Goal: Transaction & Acquisition: Obtain resource

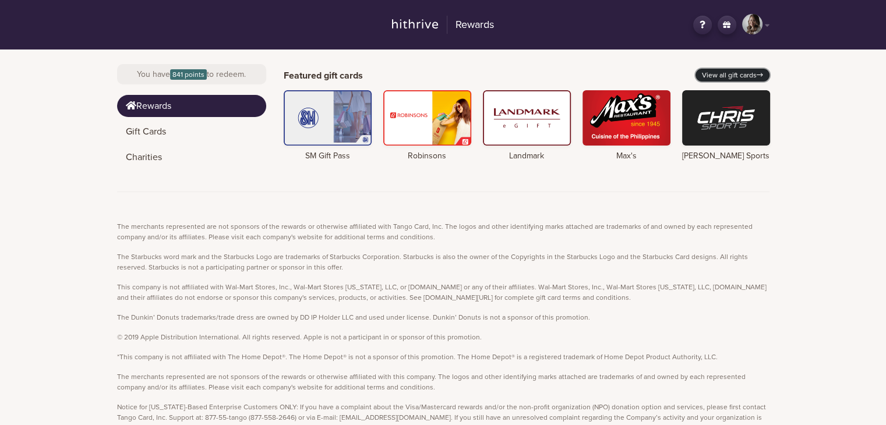
click at [741, 73] on link "View all gift cards" at bounding box center [733, 75] width 74 height 13
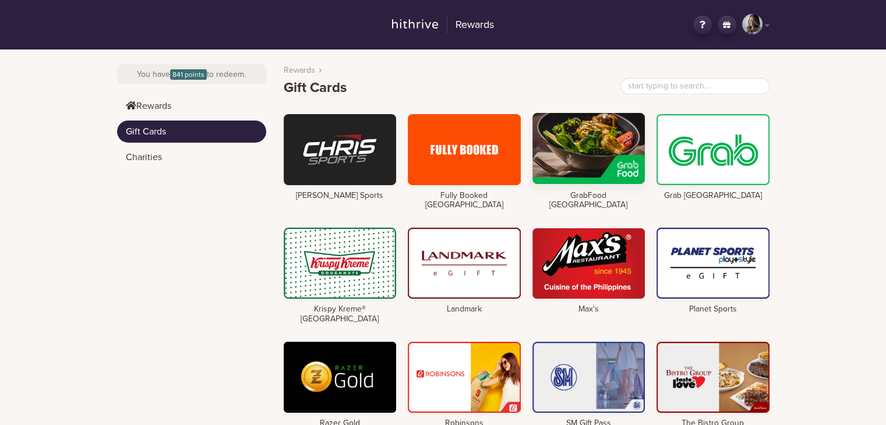
click at [606, 154] on div at bounding box center [589, 148] width 113 height 71
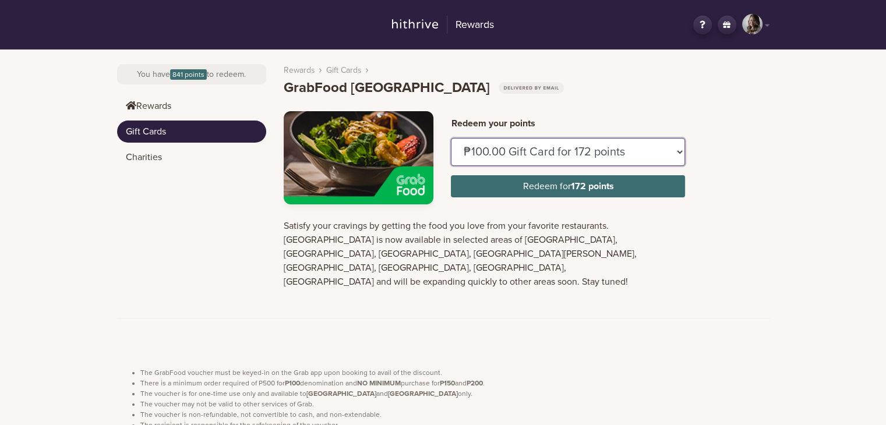
click at [542, 152] on select "₱100.00 Gift Card for 172 points ₱150.00 Gift Card for 258 points" at bounding box center [568, 152] width 234 height 28
select select "U884437"
click at [451, 138] on select "₱100.00 Gift Card for 172 points ₱150.00 Gift Card for 258 points" at bounding box center [568, 152] width 234 height 28
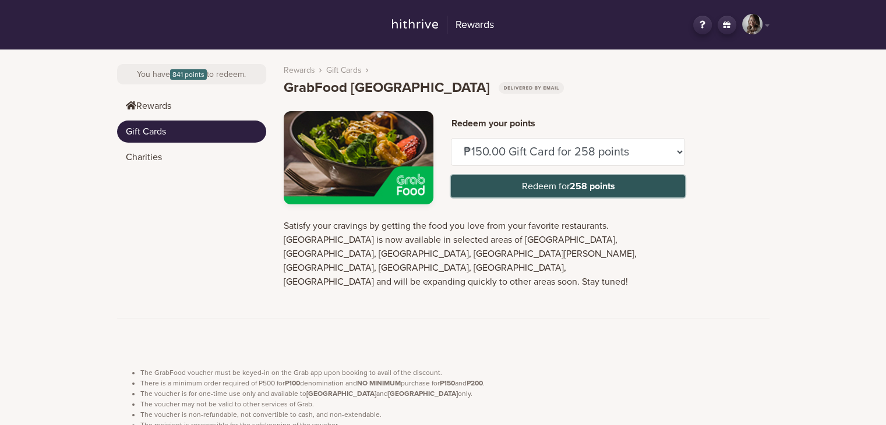
click at [531, 188] on button "Redeem for 258 points" at bounding box center [568, 186] width 234 height 22
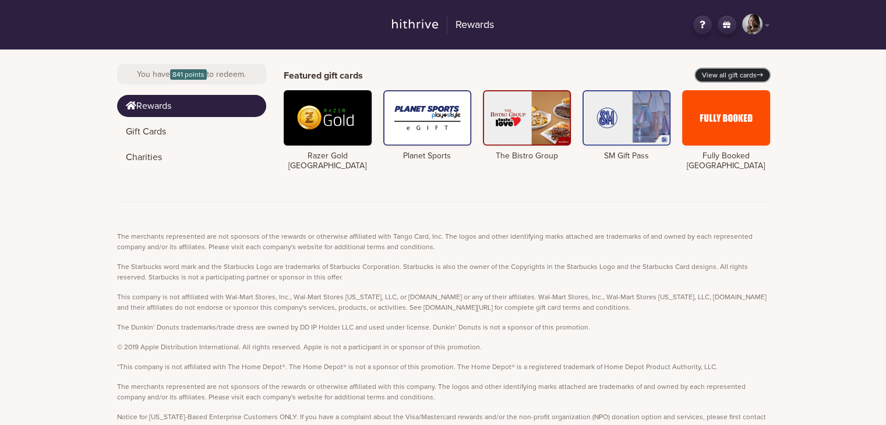
click at [748, 78] on link "View all gift cards" at bounding box center [733, 75] width 74 height 13
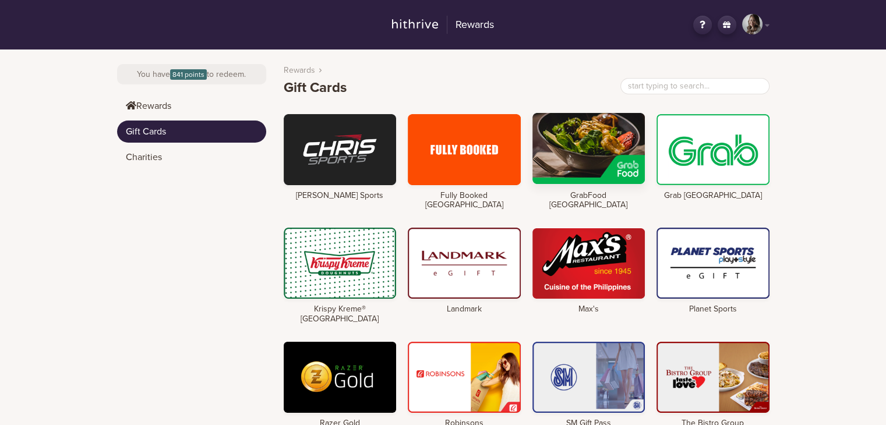
click at [607, 160] on div at bounding box center [589, 148] width 113 height 71
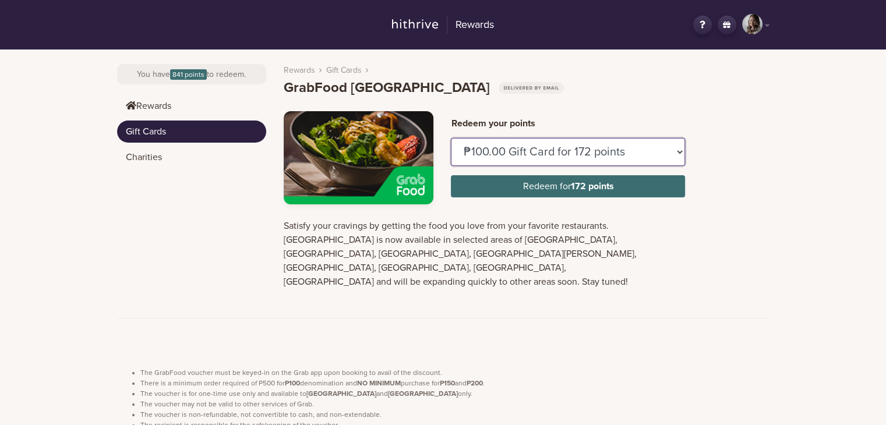
click at [498, 147] on select "₱100.00 Gift Card for 172 points ₱150.00 Gift Card for 258 points" at bounding box center [568, 152] width 234 height 28
select select "U884437"
click at [451, 138] on select "₱100.00 Gift Card for 172 points ₱150.00 Gift Card for 258 points" at bounding box center [568, 152] width 234 height 28
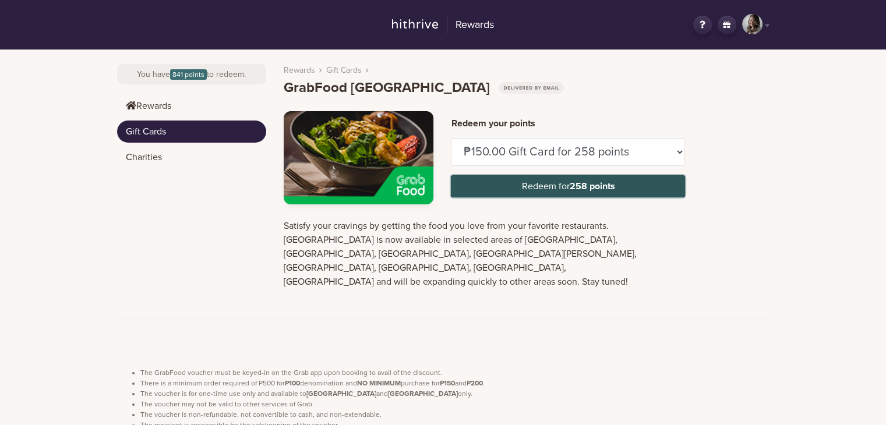
click at [508, 182] on button "Redeem for 258 points" at bounding box center [568, 186] width 234 height 22
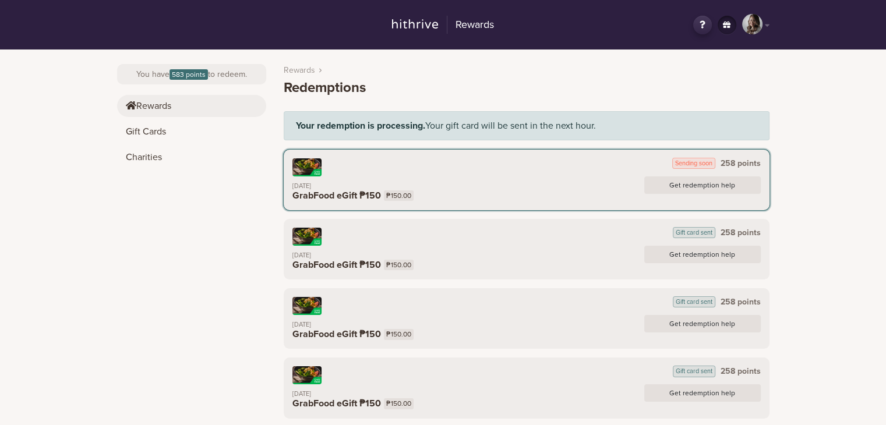
click at [171, 103] on link "Rewards" at bounding box center [191, 106] width 149 height 22
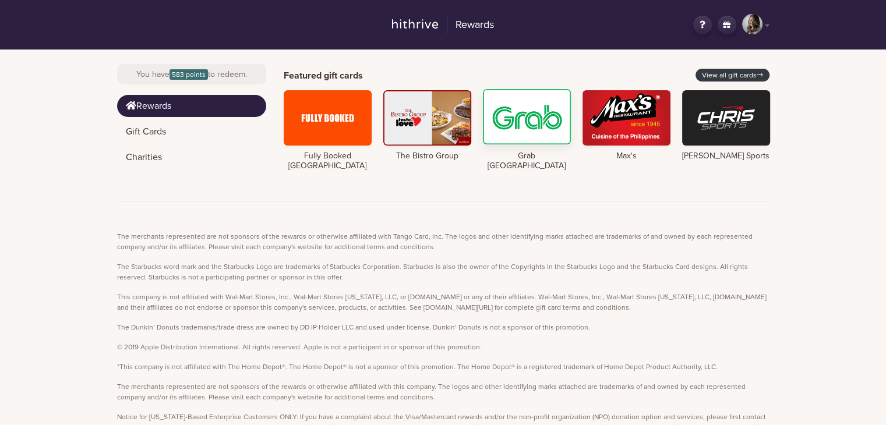
click at [544, 119] on div at bounding box center [527, 116] width 88 height 55
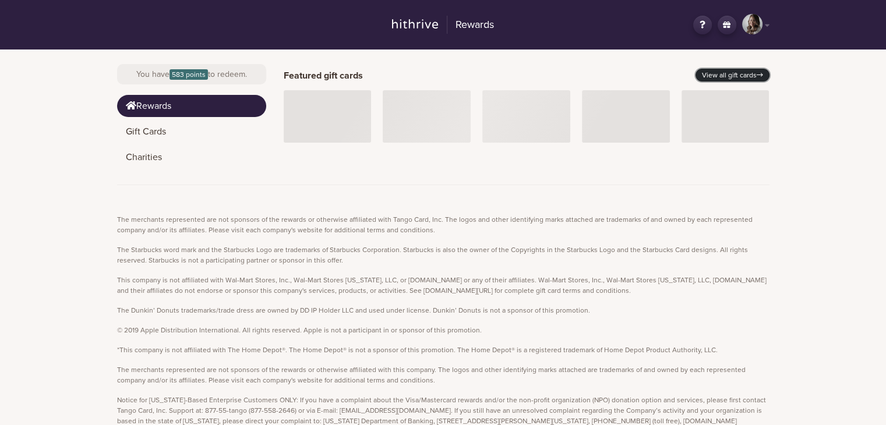
click at [762, 78] on icon at bounding box center [760, 75] width 6 height 7
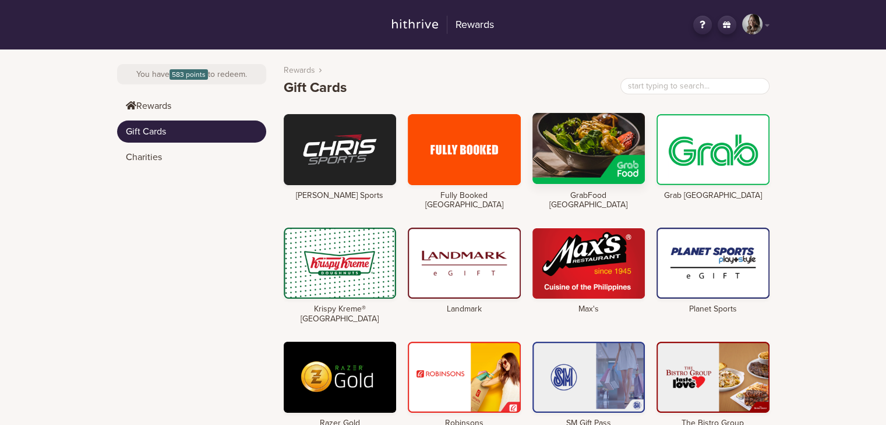
click at [614, 155] on div at bounding box center [589, 148] width 113 height 71
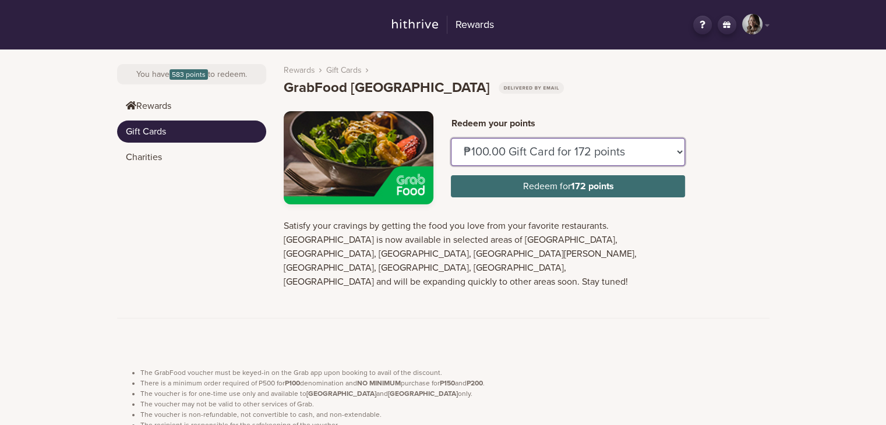
click at [519, 152] on select "₱100.00 Gift Card for 172 points ₱150.00 Gift Card for 258 points" at bounding box center [568, 152] width 234 height 28
select select "U884437"
click at [451, 138] on select "₱100.00 Gift Card for 172 points ₱150.00 Gift Card for 258 points" at bounding box center [568, 152] width 234 height 28
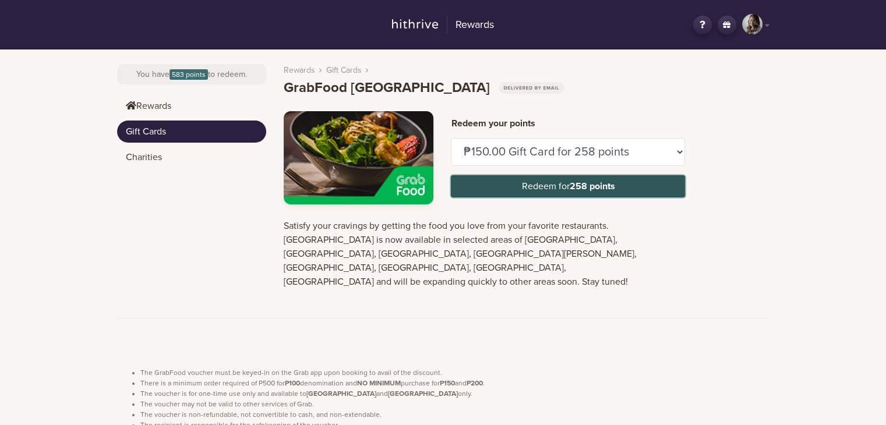
click at [513, 183] on button "Redeem for 258 points" at bounding box center [568, 186] width 234 height 22
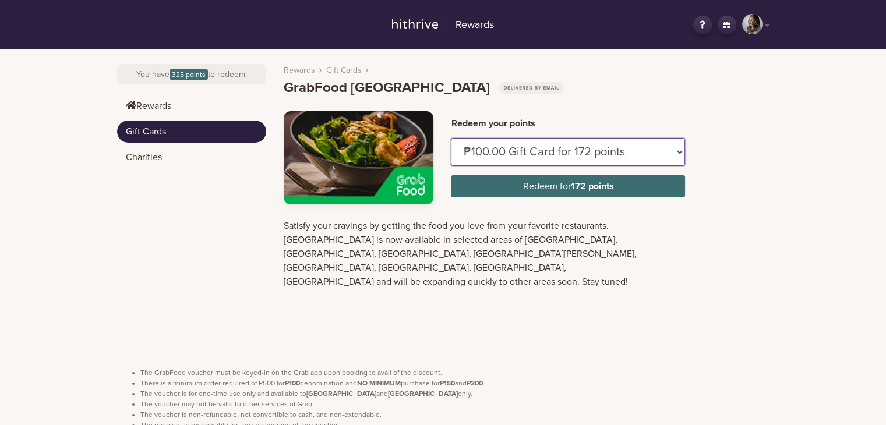
click at [543, 143] on select "₱100.00 Gift Card for 172 points ₱150.00 Gift Card for 258 points" at bounding box center [568, 152] width 234 height 28
select select "U884437"
click at [451, 138] on select "₱100.00 Gift Card for 172 points ₱150.00 Gift Card for 258 points" at bounding box center [568, 152] width 234 height 28
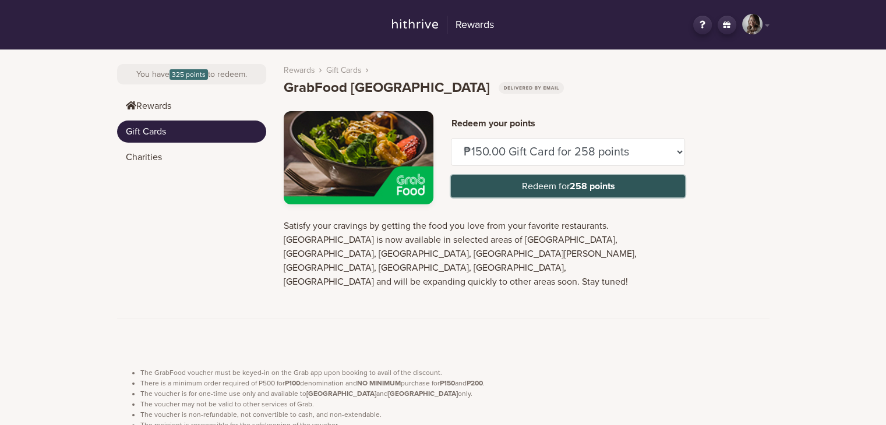
click at [540, 184] on button "Redeem for 258 points" at bounding box center [568, 186] width 234 height 22
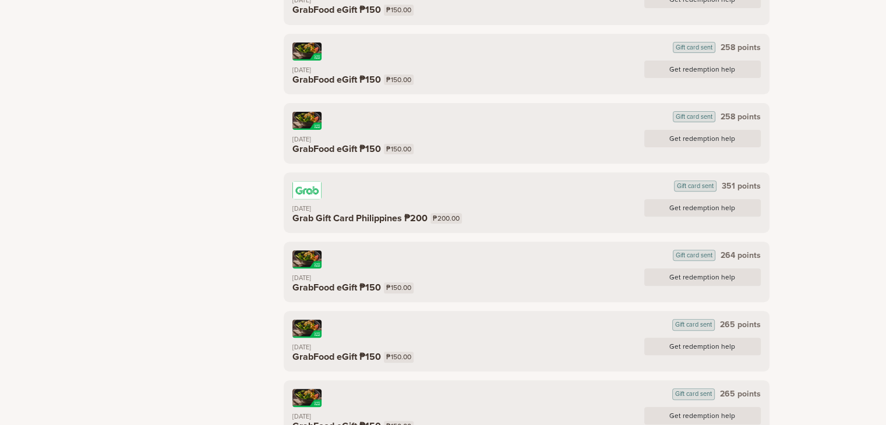
scroll to position [408, 0]
